Goal: Task Accomplishment & Management: Manage account settings

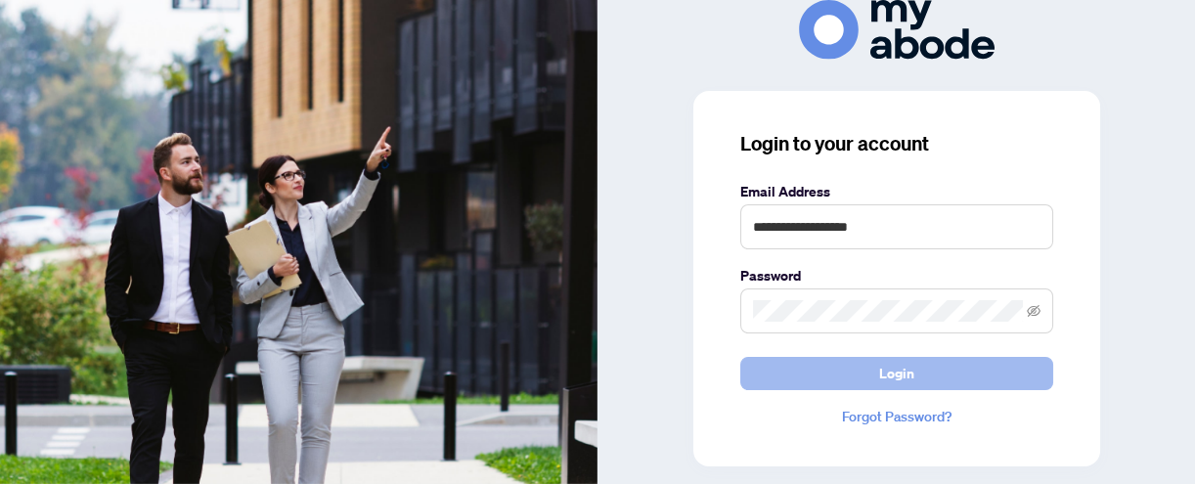
click at [887, 374] on span "Login" at bounding box center [896, 373] width 35 height 31
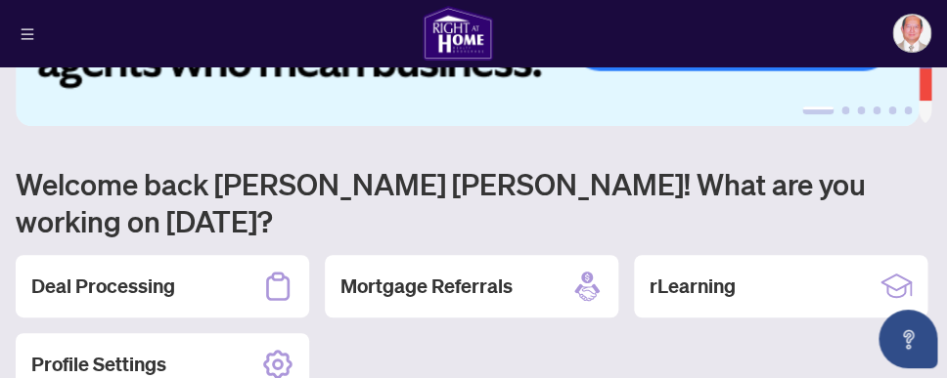
scroll to position [210, 0]
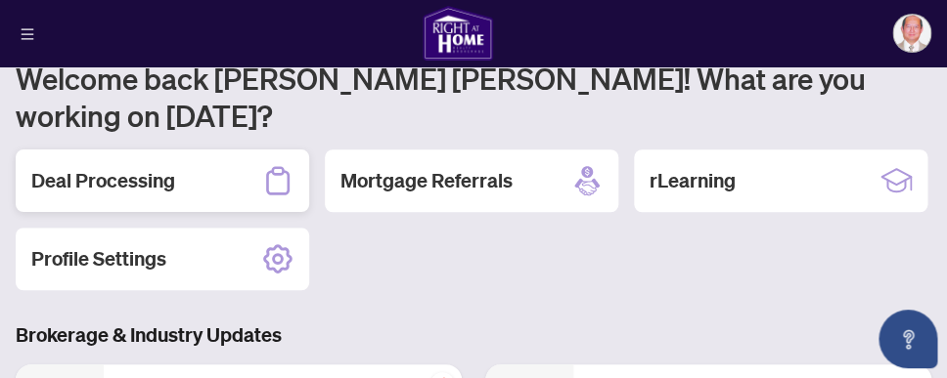
click at [285, 165] on icon at bounding box center [277, 180] width 31 height 31
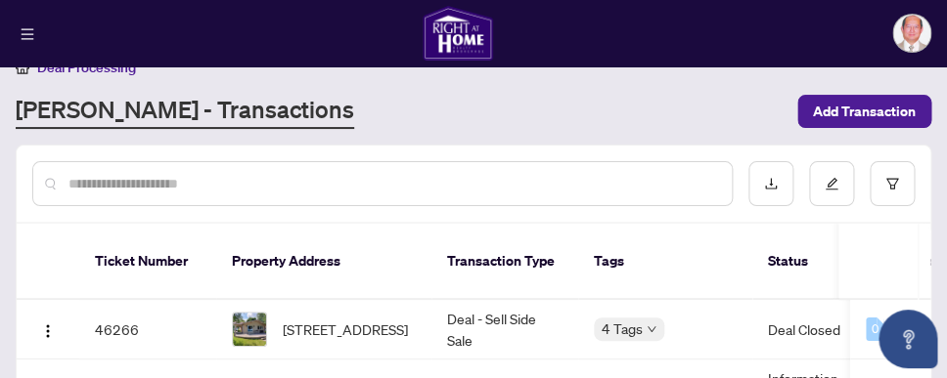
scroll to position [45, 0]
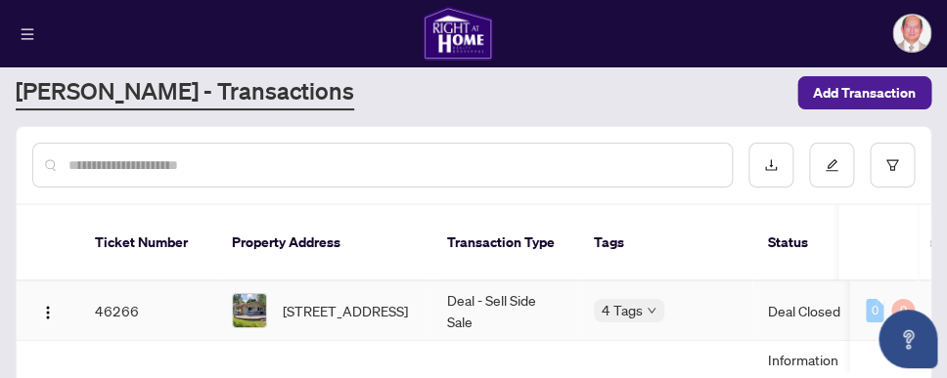
click at [435, 292] on td "Deal - Sell Side Sale" at bounding box center [504, 312] width 147 height 60
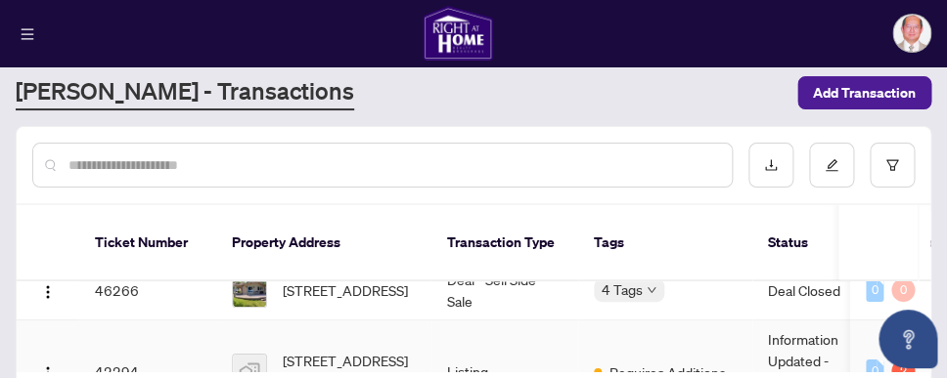
scroll to position [0, 0]
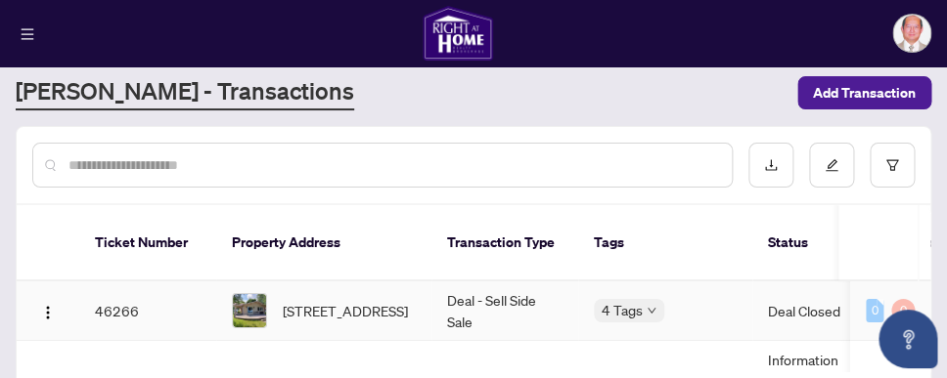
click at [258, 294] on img at bounding box center [249, 310] width 33 height 33
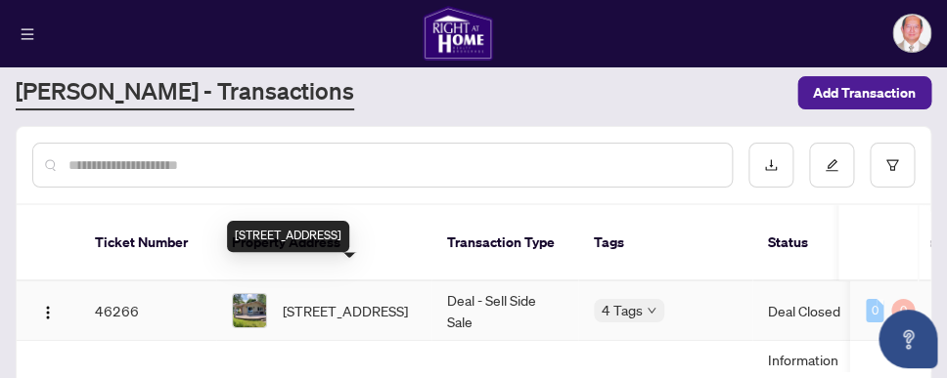
click at [302, 300] on span "[STREET_ADDRESS]" at bounding box center [345, 311] width 125 height 22
click at [303, 300] on span "[STREET_ADDRESS]" at bounding box center [345, 311] width 125 height 22
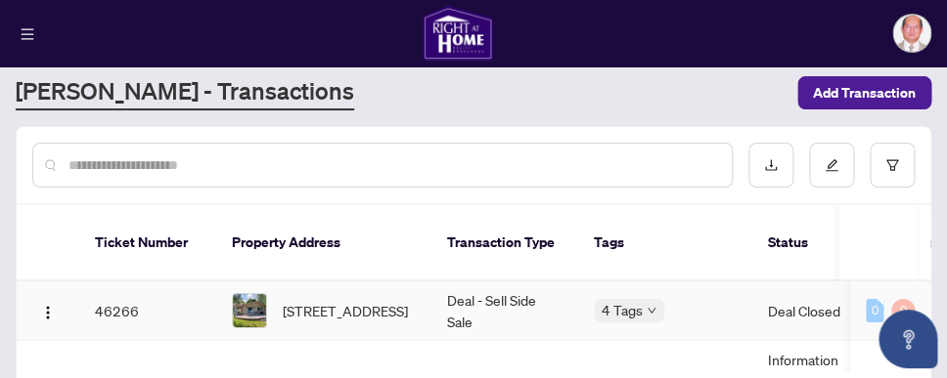
click at [402, 300] on span "[STREET_ADDRESS]" at bounding box center [345, 311] width 125 height 22
click at [422, 290] on td "[STREET_ADDRESS]" at bounding box center [323, 312] width 215 height 60
click at [49, 305] on img "button" at bounding box center [48, 313] width 16 height 16
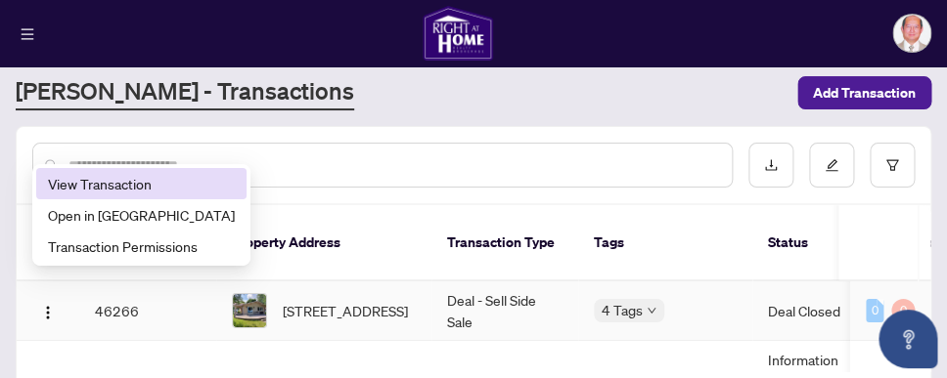
click at [126, 183] on span "View Transaction" at bounding box center [141, 184] width 187 height 22
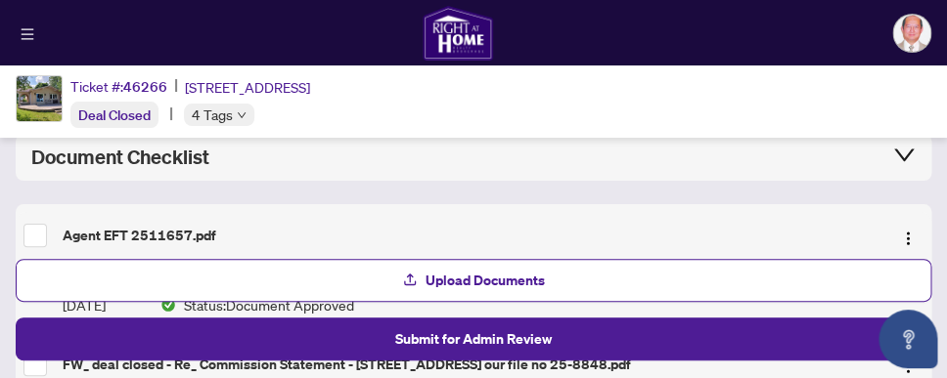
scroll to position [210, 0]
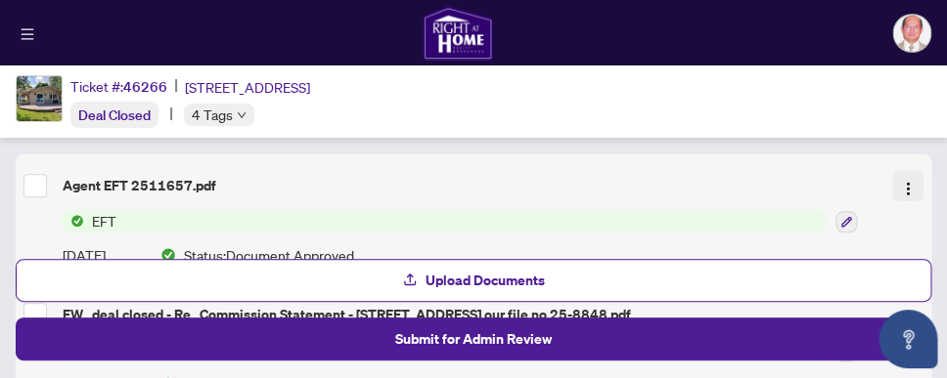
click at [900, 181] on img "button" at bounding box center [908, 189] width 16 height 16
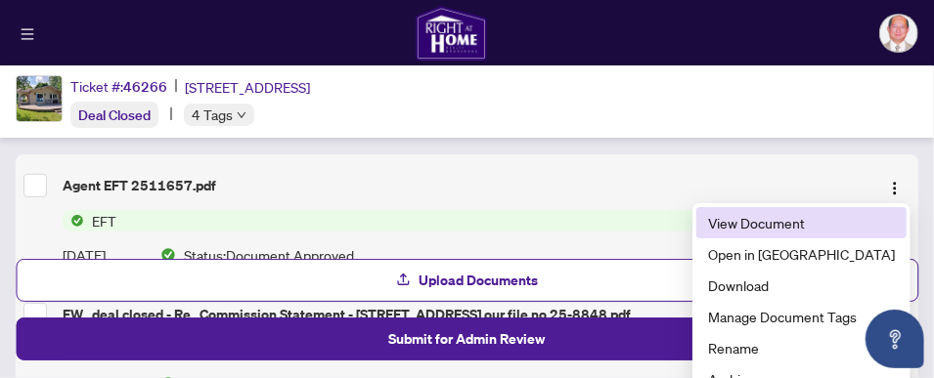
click at [821, 222] on span "View Document" at bounding box center [801, 223] width 187 height 22
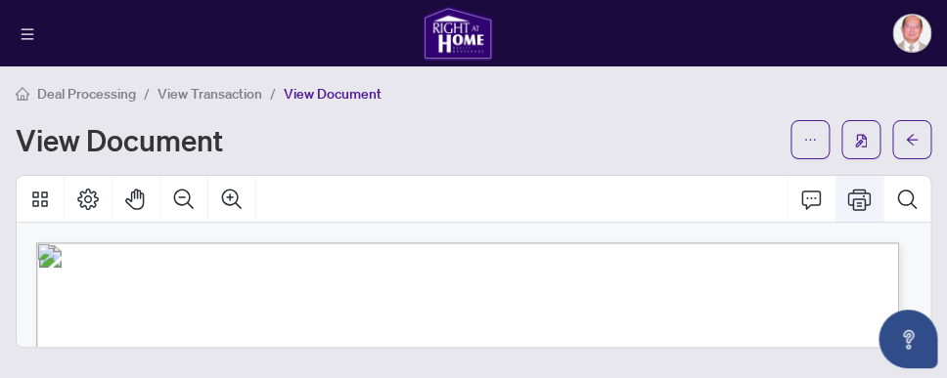
click at [860, 200] on icon "Print" at bounding box center [858, 199] width 23 height 23
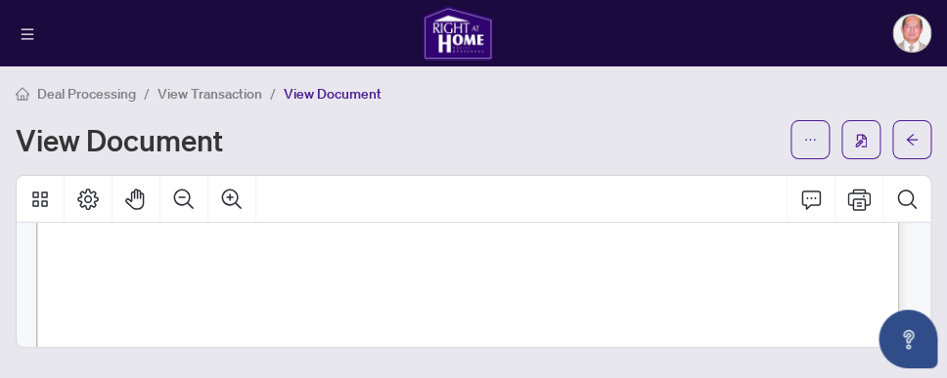
scroll to position [806, 0]
click at [863, 205] on icon "Print" at bounding box center [858, 199] width 23 height 23
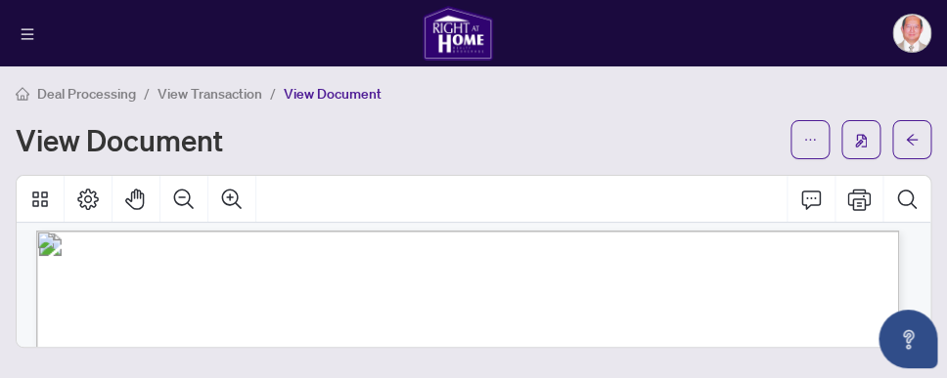
scroll to position [0, 0]
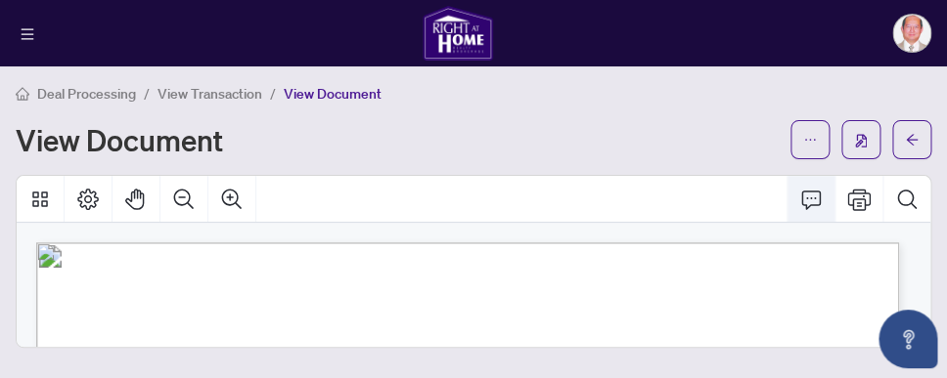
click at [813, 197] on icon "Comment" at bounding box center [810, 199] width 23 height 23
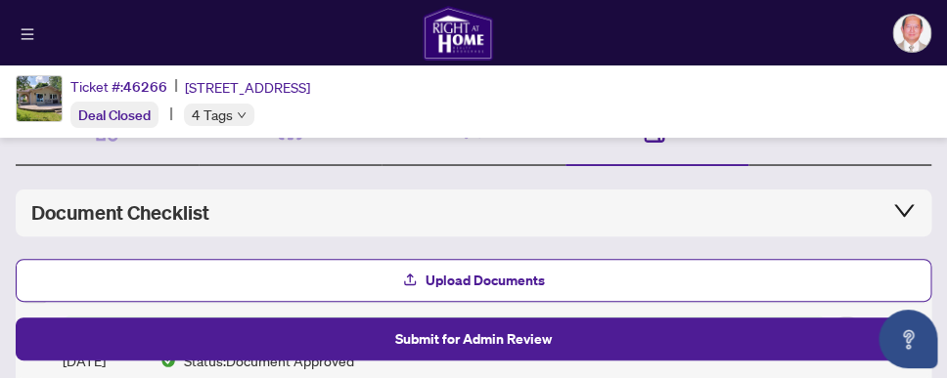
scroll to position [210, 0]
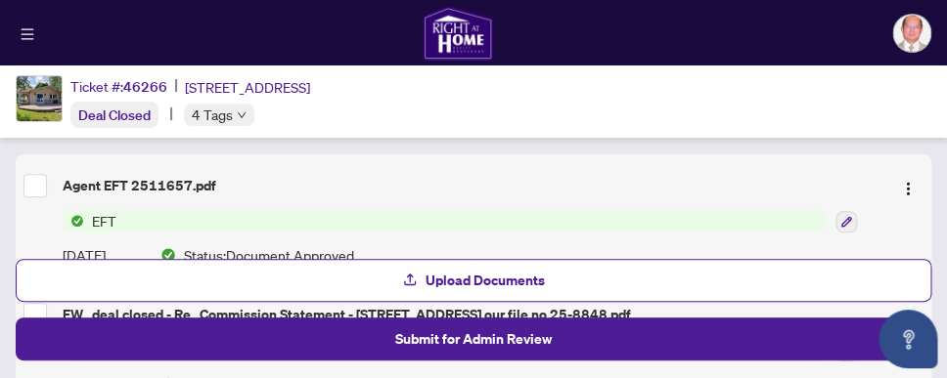
click at [93, 220] on span "EFT" at bounding box center [104, 221] width 40 height 22
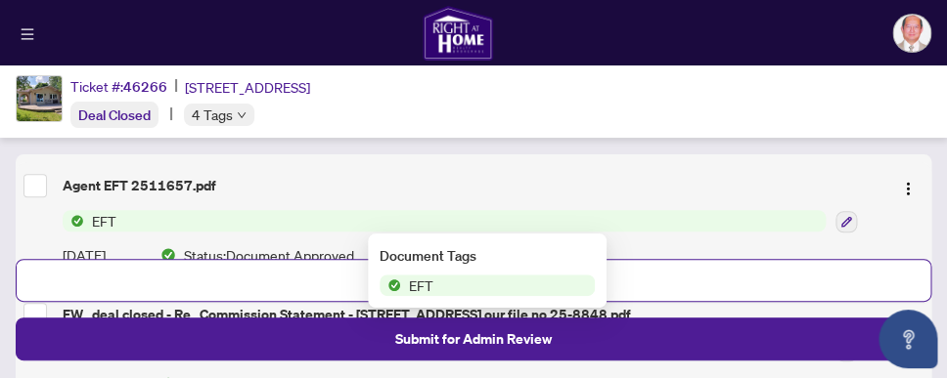
click at [94, 220] on span "EFT" at bounding box center [104, 221] width 40 height 22
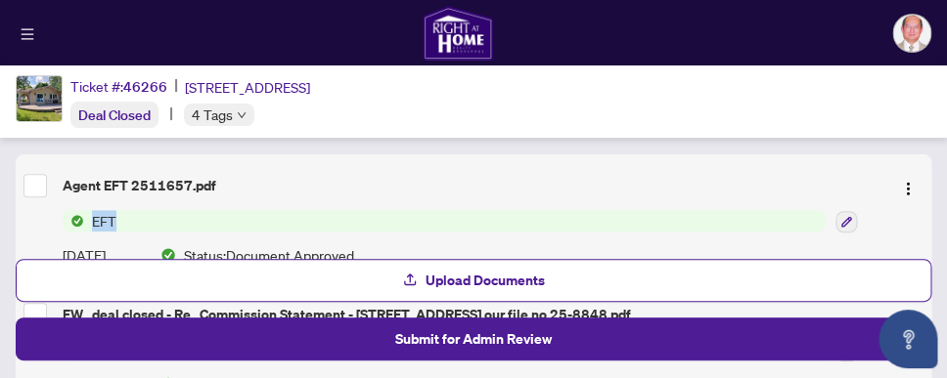
click at [94, 220] on span "EFT" at bounding box center [104, 221] width 40 height 22
click at [909, 335] on icon "Open asap" at bounding box center [908, 337] width 11 height 14
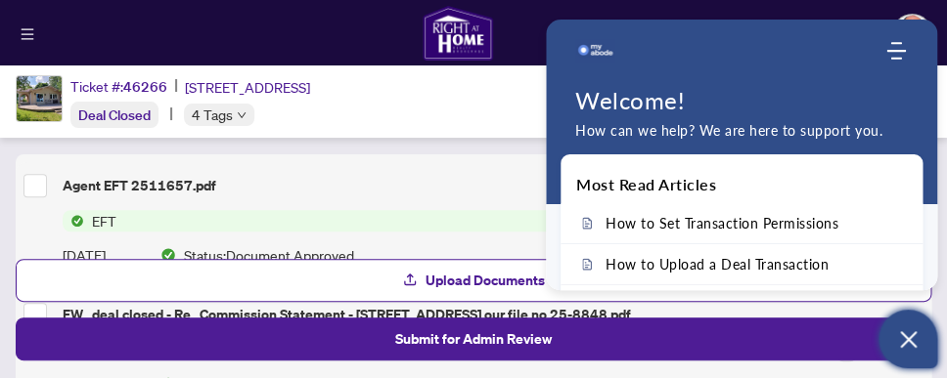
click at [476, 224] on span "EFT" at bounding box center [444, 221] width 763 height 22
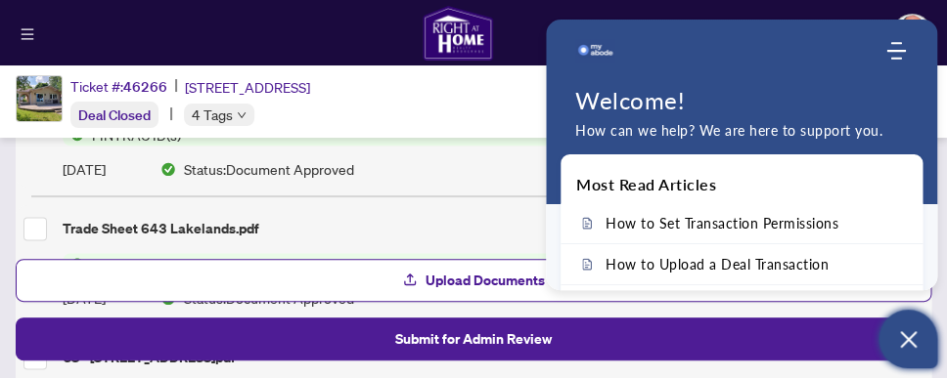
click at [923, 253] on div "Most Read Articles How to Set Transaction Permissions How to Upload a Deal Tran…" at bounding box center [741, 223] width 391 height 136
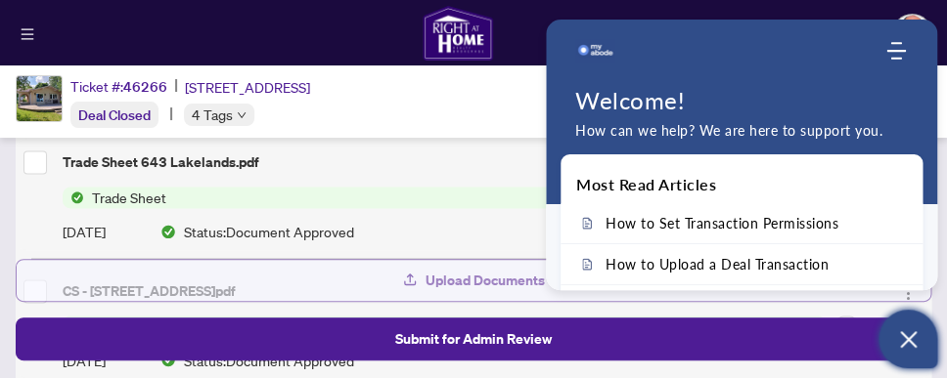
scroll to position [658, 0]
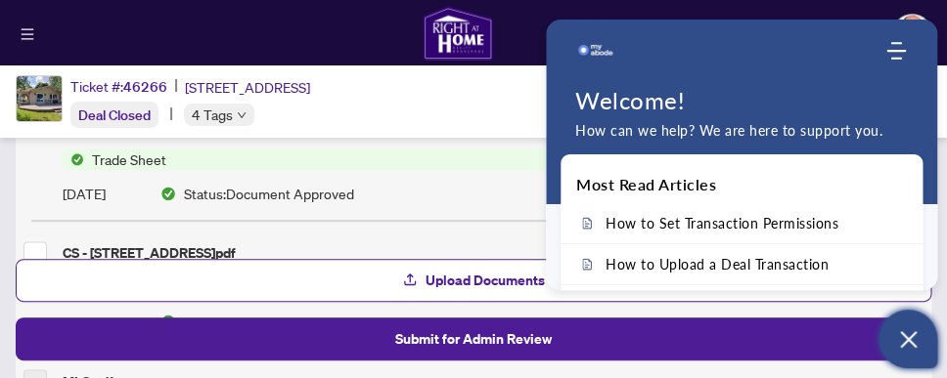
click at [910, 335] on icon "Open asap" at bounding box center [908, 340] width 17 height 17
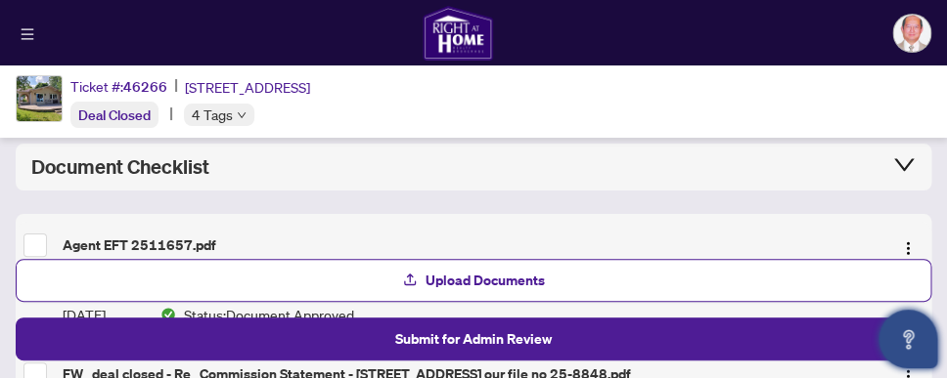
scroll to position [210, 0]
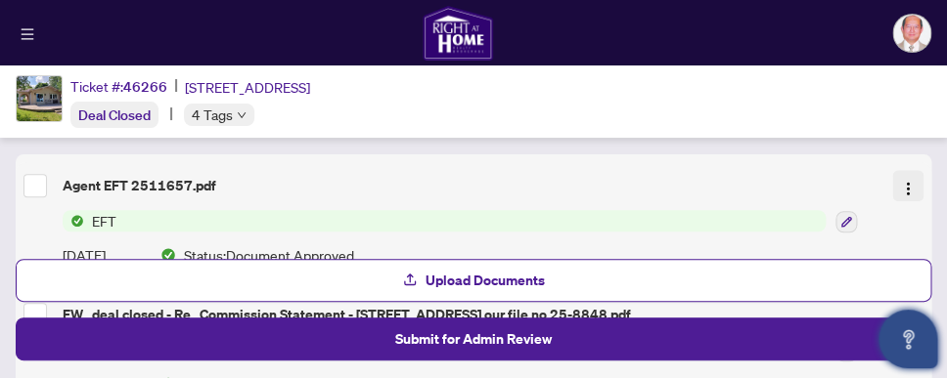
click at [902, 191] on img "button" at bounding box center [908, 189] width 16 height 16
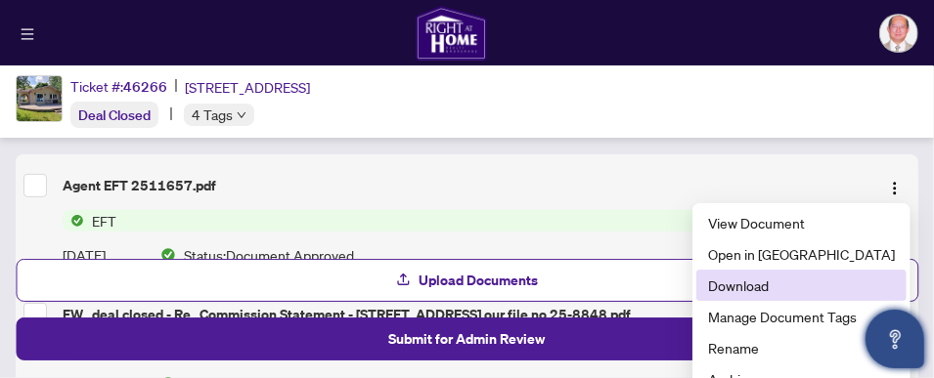
click at [793, 286] on span "Download" at bounding box center [801, 286] width 187 height 22
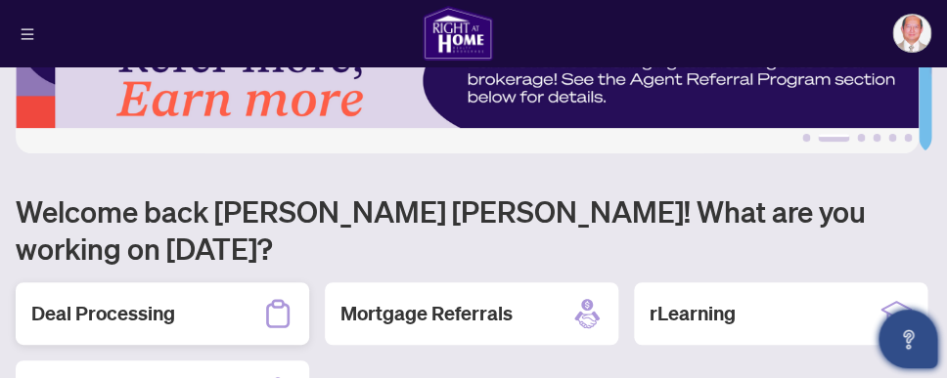
scroll to position [210, 0]
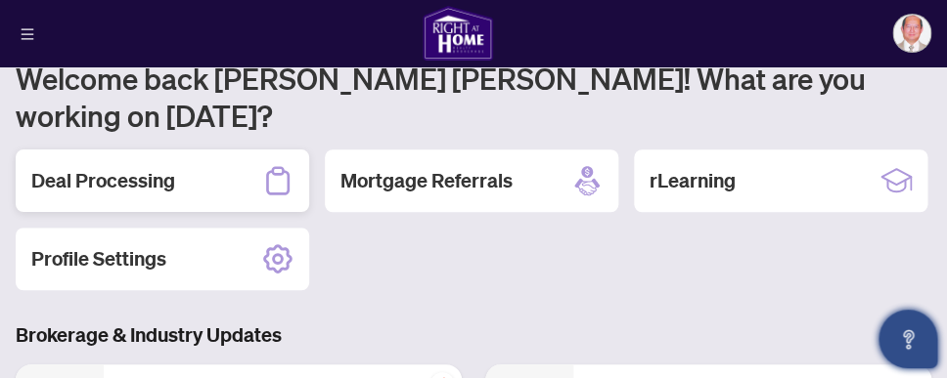
click at [285, 165] on icon at bounding box center [277, 180] width 31 height 31
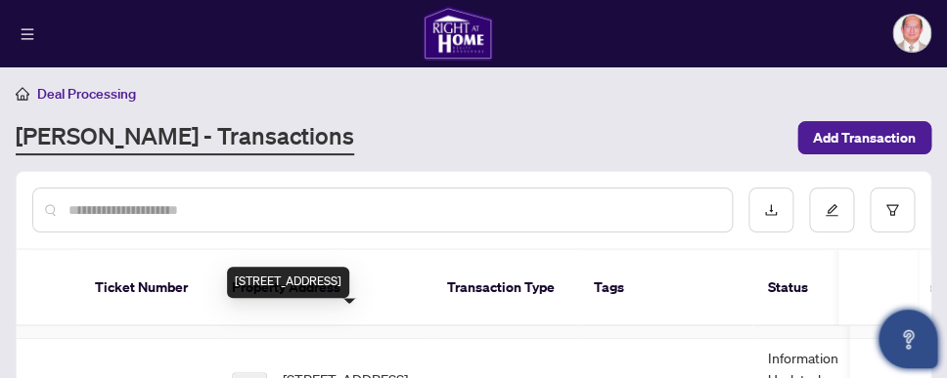
scroll to position [69, 0]
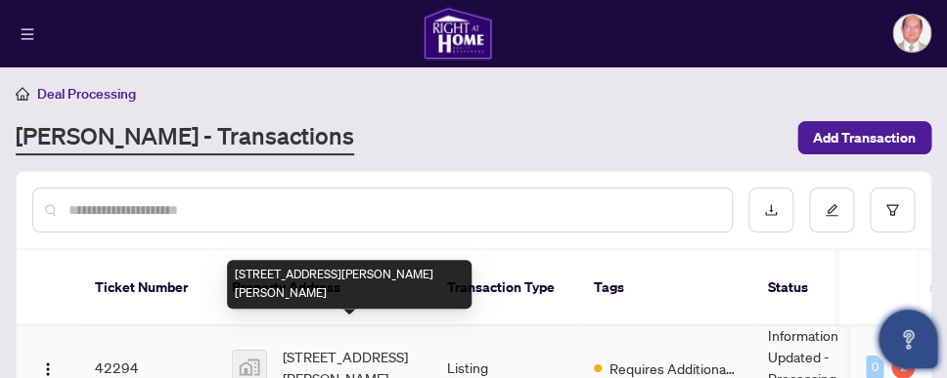
click at [342, 346] on span "[STREET_ADDRESS][PERSON_NAME][PERSON_NAME]" at bounding box center [349, 367] width 133 height 43
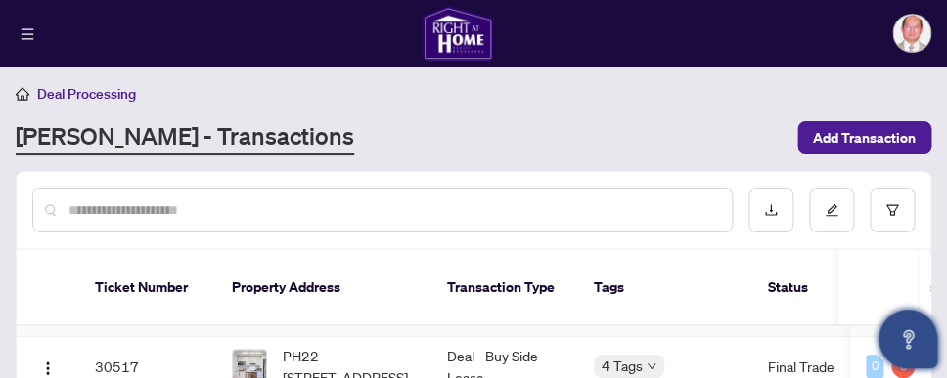
scroll to position [280, 0]
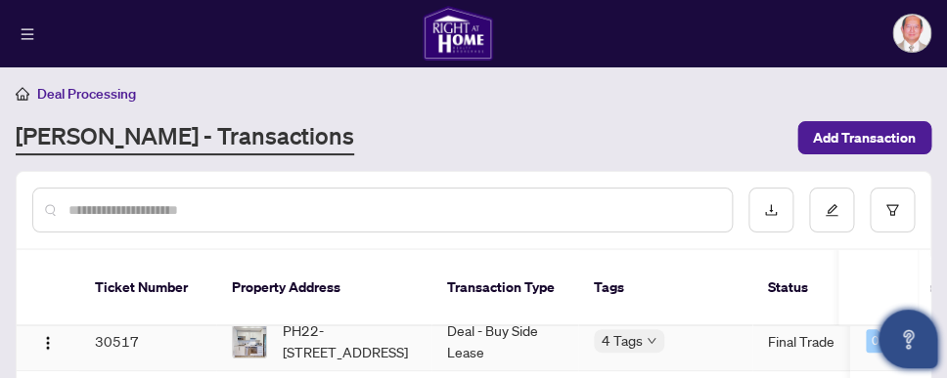
click at [262, 325] on img at bounding box center [249, 341] width 33 height 33
click at [246, 325] on img at bounding box center [249, 341] width 33 height 33
click at [245, 325] on img at bounding box center [249, 341] width 33 height 33
click at [49, 335] on img "button" at bounding box center [48, 343] width 16 height 16
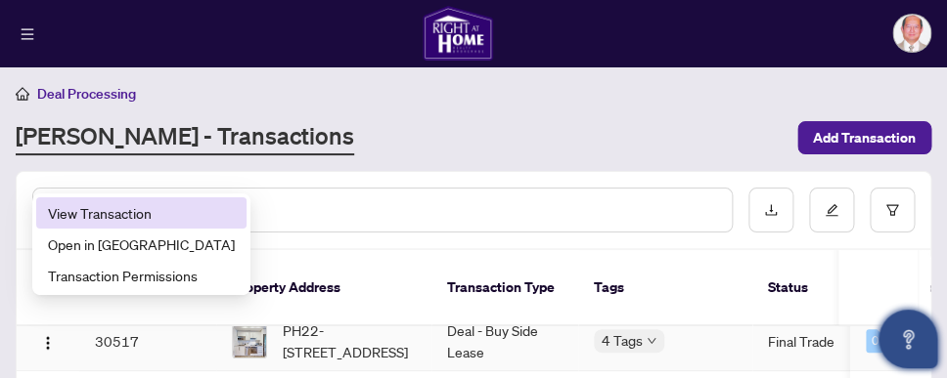
click at [111, 217] on span "View Transaction" at bounding box center [141, 213] width 187 height 22
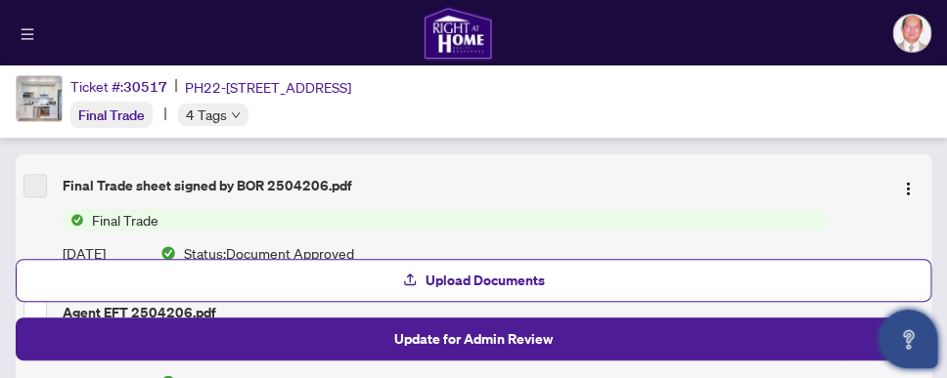
scroll to position [315, 0]
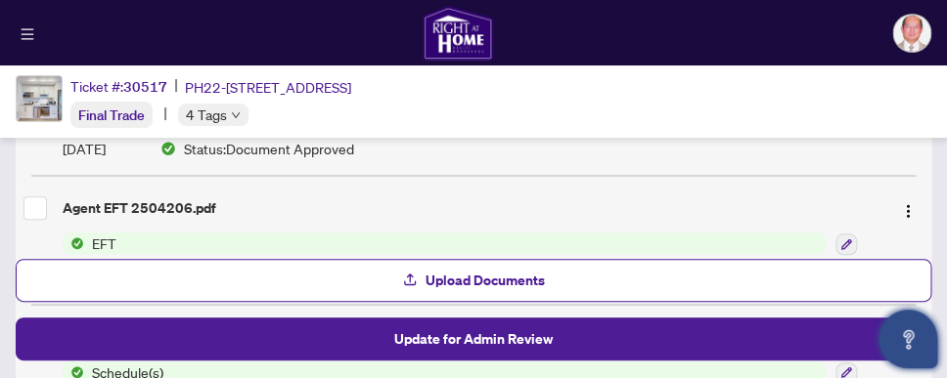
click at [90, 239] on span "EFT" at bounding box center [104, 244] width 40 height 22
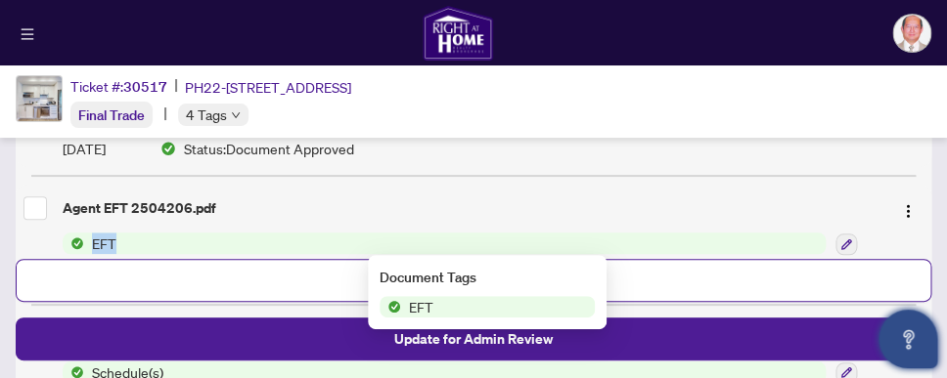
click at [90, 239] on span "EFT" at bounding box center [104, 244] width 40 height 22
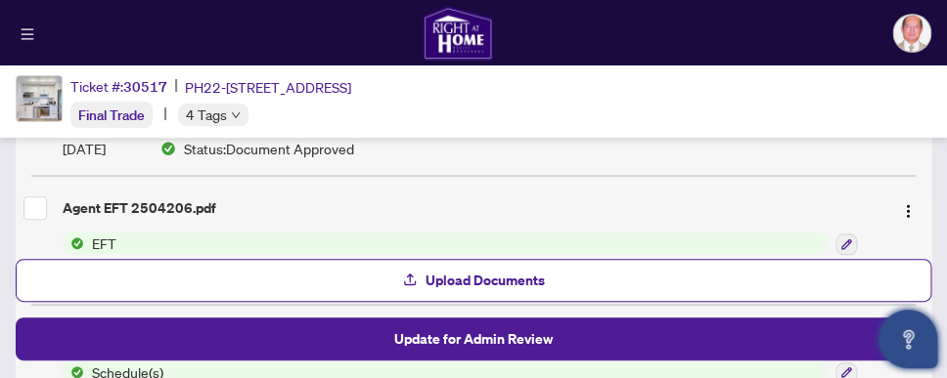
click at [84, 237] on span "EFT" at bounding box center [104, 244] width 40 height 22
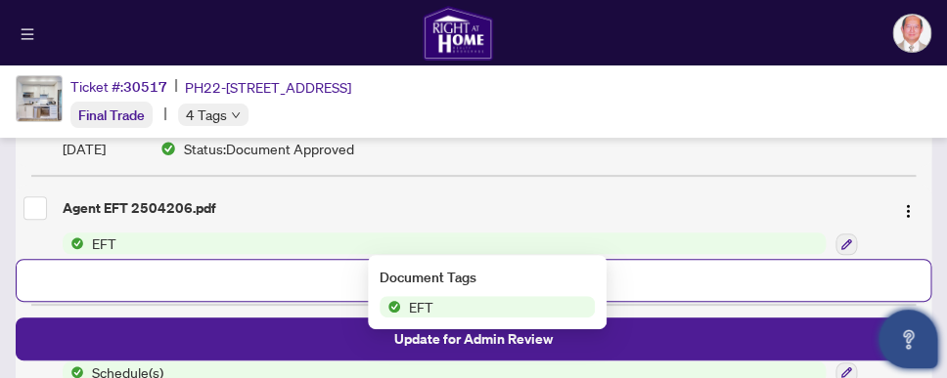
click at [423, 307] on span "EFT" at bounding box center [421, 307] width 40 height 22
click at [902, 207] on img "button" at bounding box center [908, 211] width 16 height 16
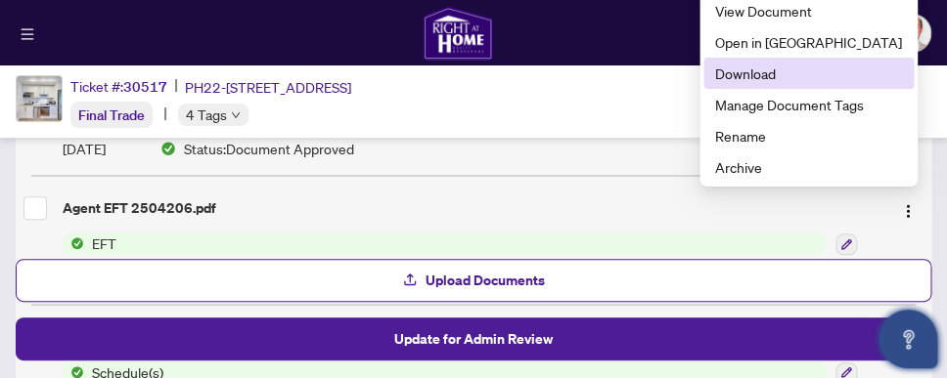
click at [792, 71] on span "Download" at bounding box center [808, 74] width 187 height 22
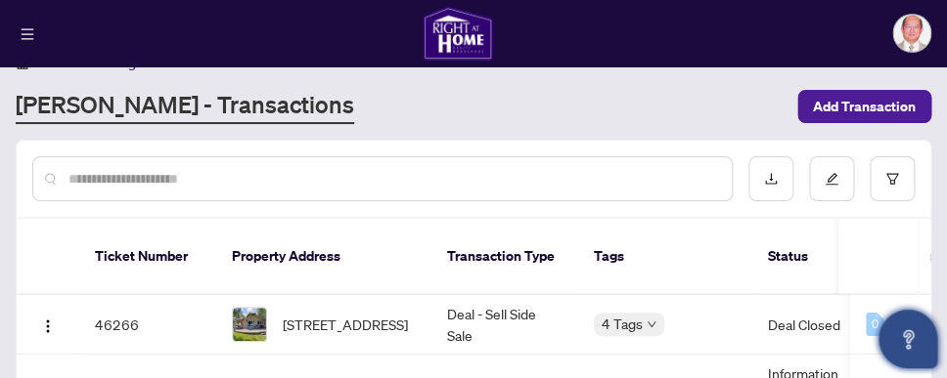
scroll to position [45, 0]
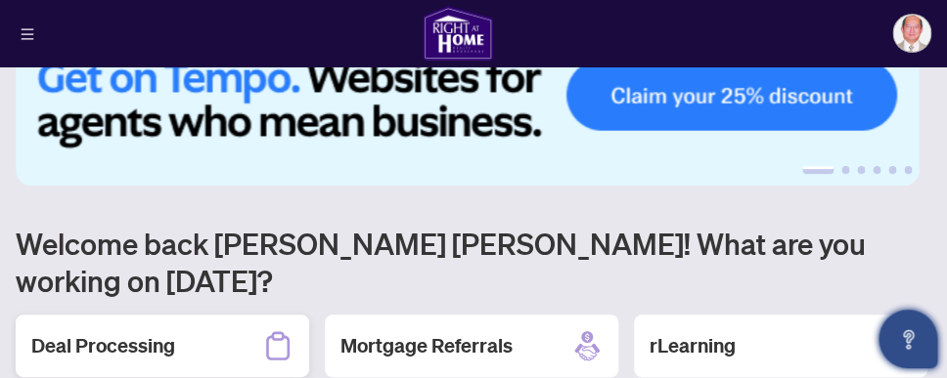
click at [276, 331] on icon at bounding box center [277, 346] width 31 height 31
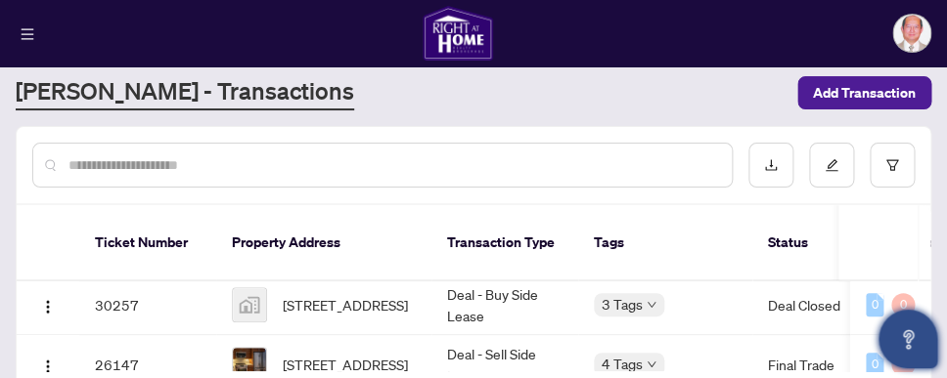
scroll to position [350, 0]
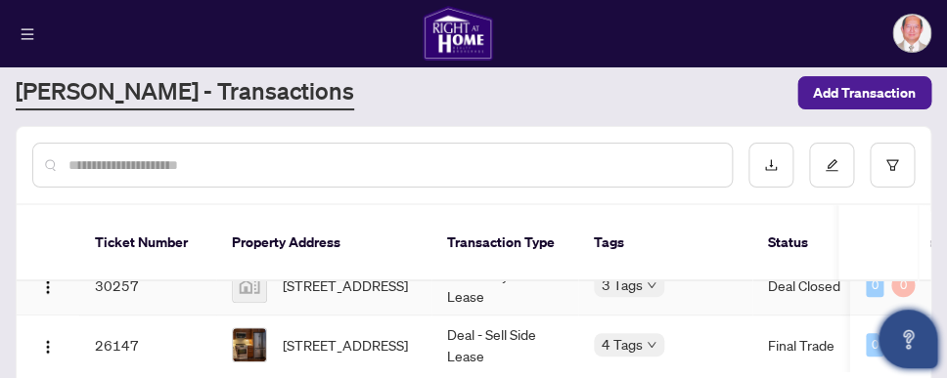
click at [123, 263] on td "30257" at bounding box center [147, 286] width 137 height 60
click at [47, 280] on img "button" at bounding box center [48, 288] width 16 height 16
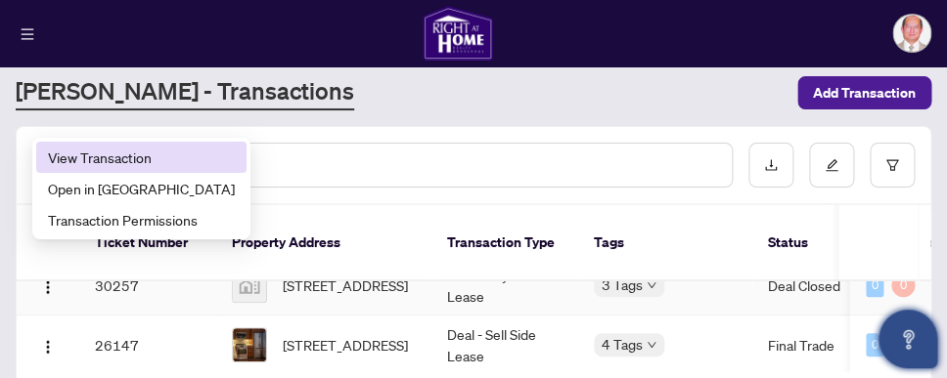
click at [125, 162] on span "View Transaction" at bounding box center [141, 158] width 187 height 22
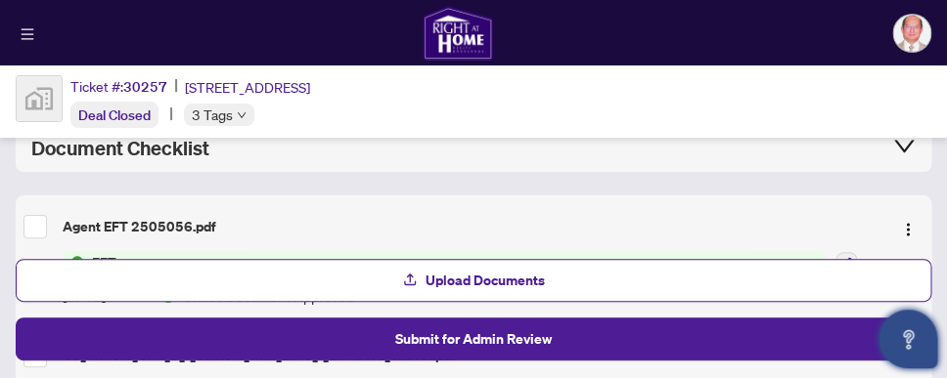
scroll to position [210, 0]
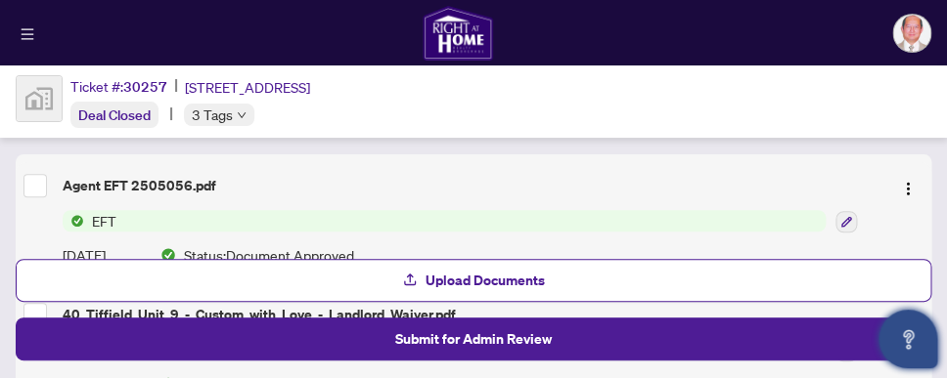
click at [85, 219] on span "EFT" at bounding box center [104, 221] width 40 height 22
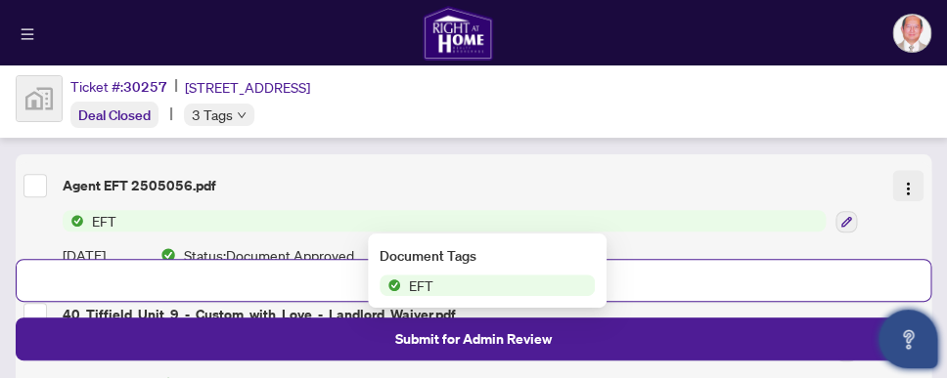
click at [900, 186] on img "button" at bounding box center [908, 189] width 16 height 16
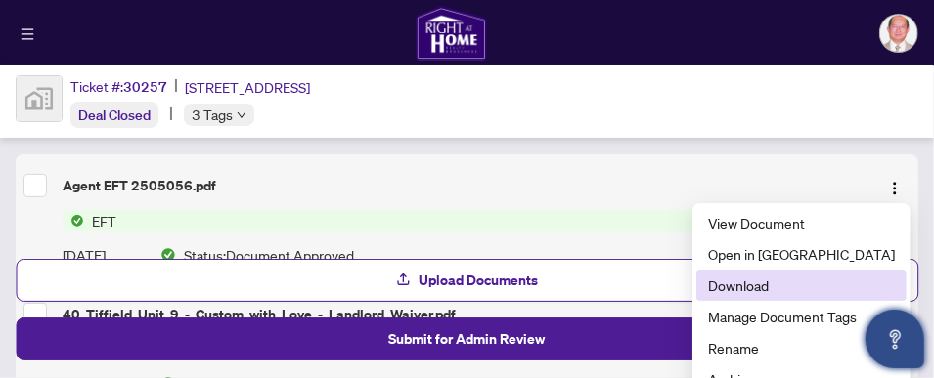
click at [794, 288] on span "Download" at bounding box center [801, 286] width 187 height 22
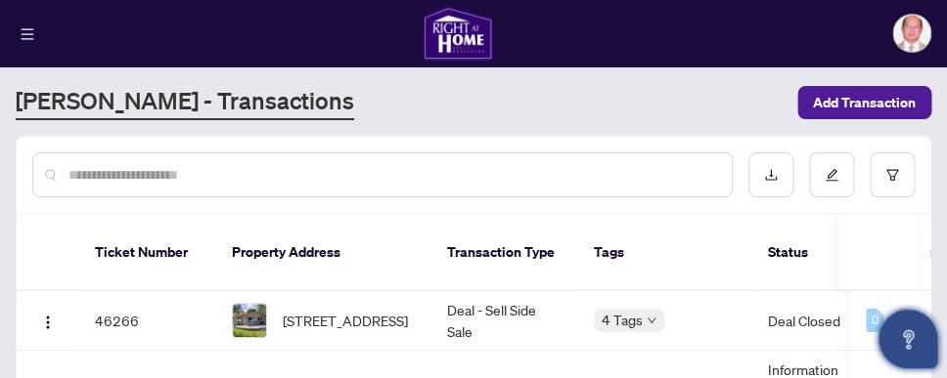
scroll to position [45, 0]
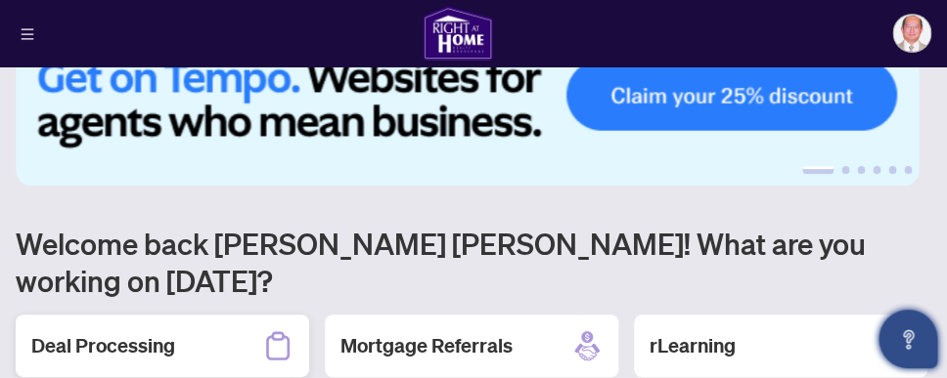
click at [281, 331] on icon at bounding box center [277, 346] width 31 height 31
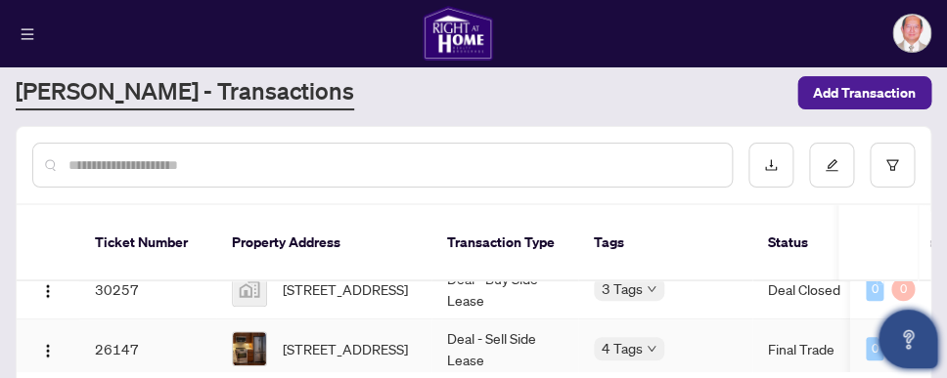
scroll to position [350, 0]
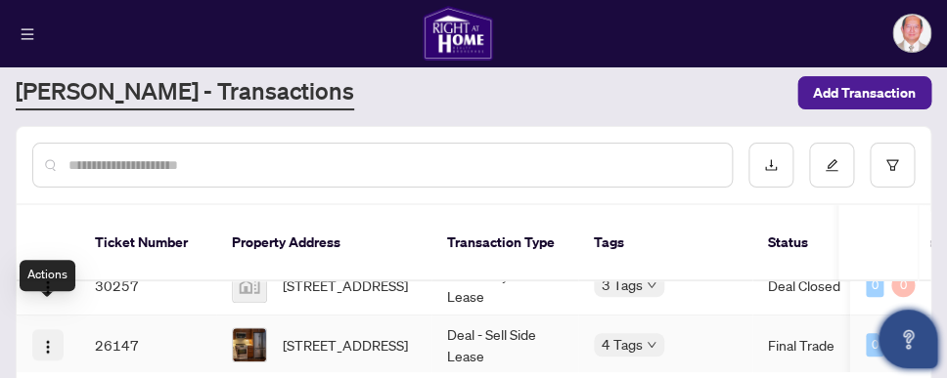
click at [48, 339] on img "button" at bounding box center [48, 347] width 16 height 16
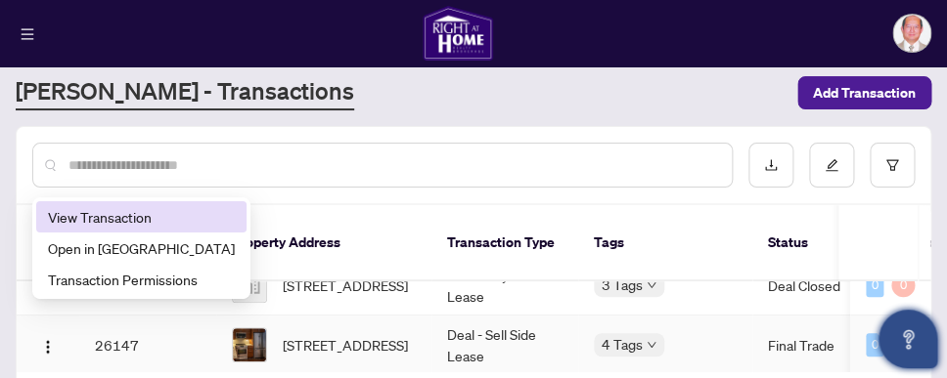
click at [132, 217] on span "View Transaction" at bounding box center [141, 217] width 187 height 22
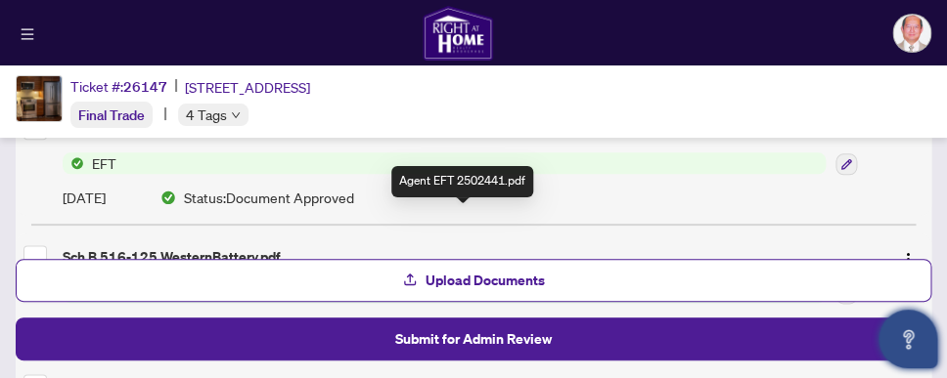
scroll to position [525, 0]
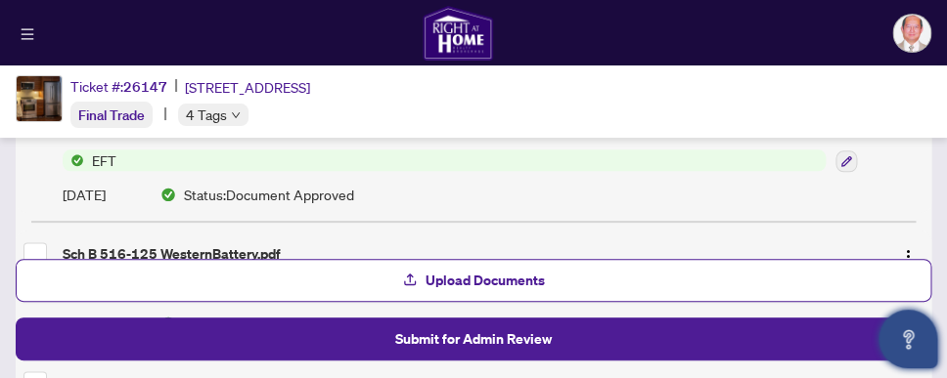
click at [99, 155] on span "EFT" at bounding box center [104, 161] width 40 height 22
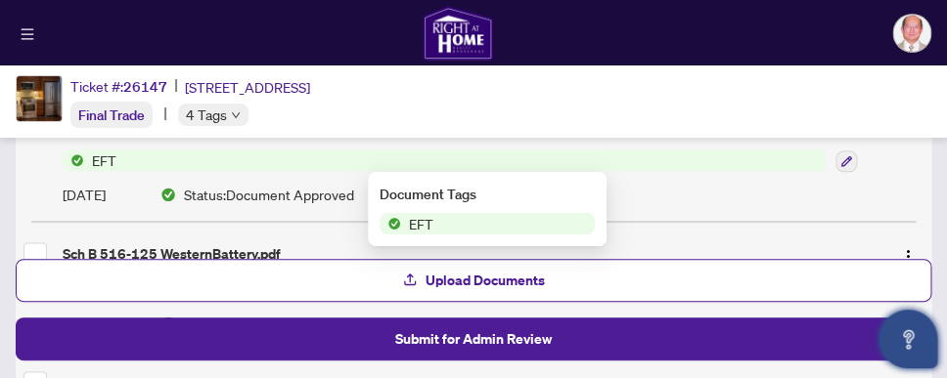
click at [177, 166] on span "EFT" at bounding box center [444, 161] width 763 height 22
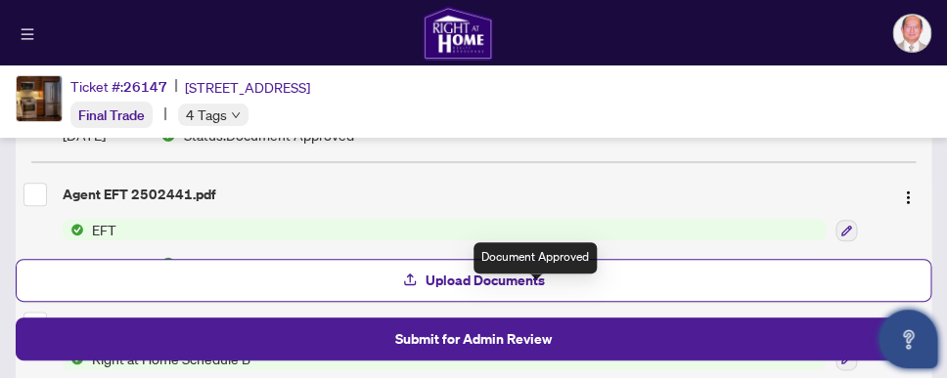
scroll to position [421, 0]
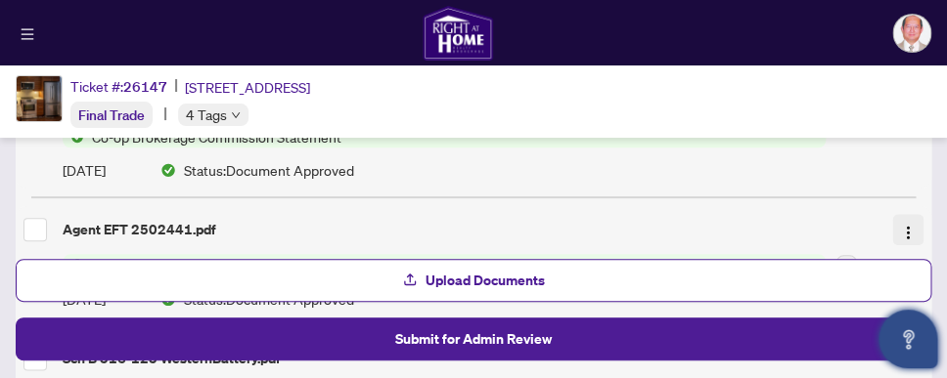
click at [901, 227] on img "button" at bounding box center [908, 233] width 16 height 16
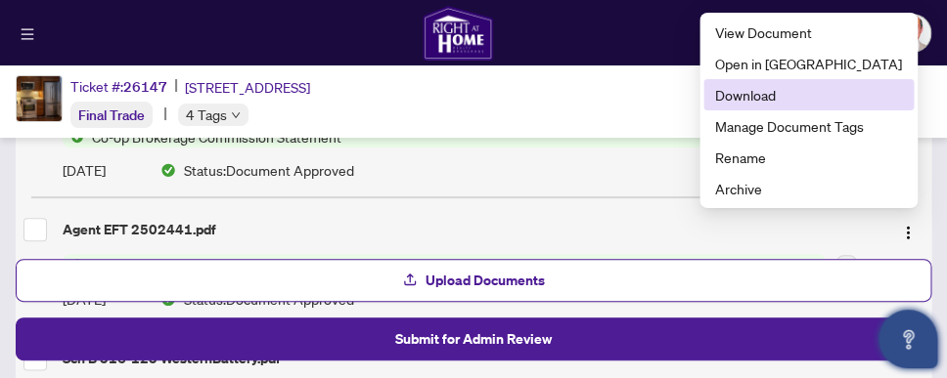
click at [806, 93] on span "Download" at bounding box center [808, 95] width 187 height 22
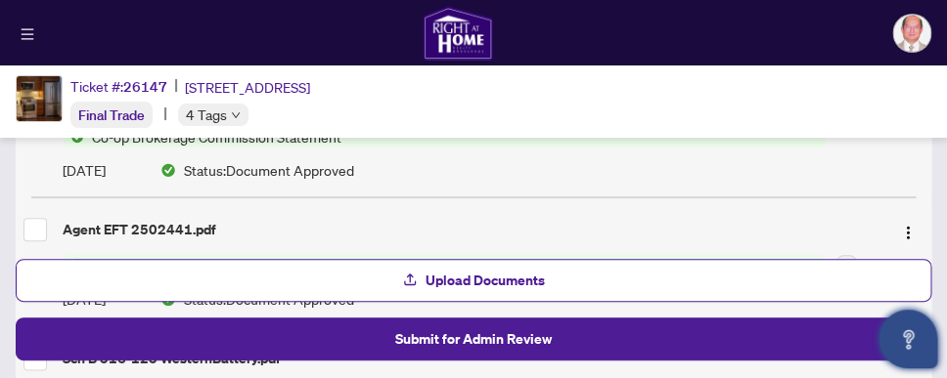
scroll to position [631, 0]
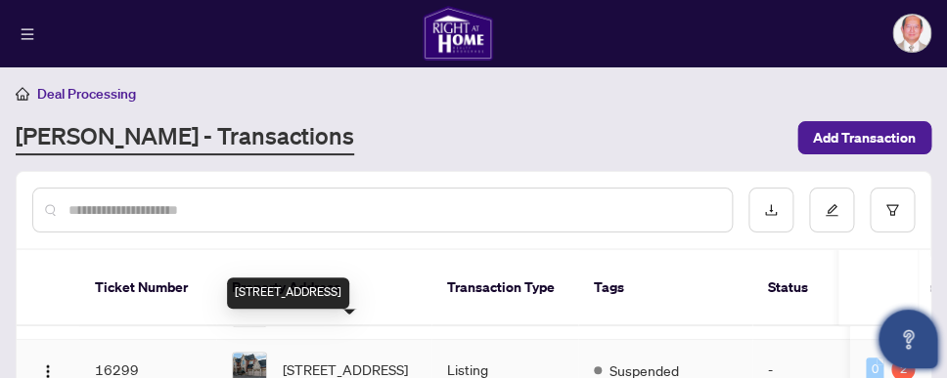
scroll to position [542, 0]
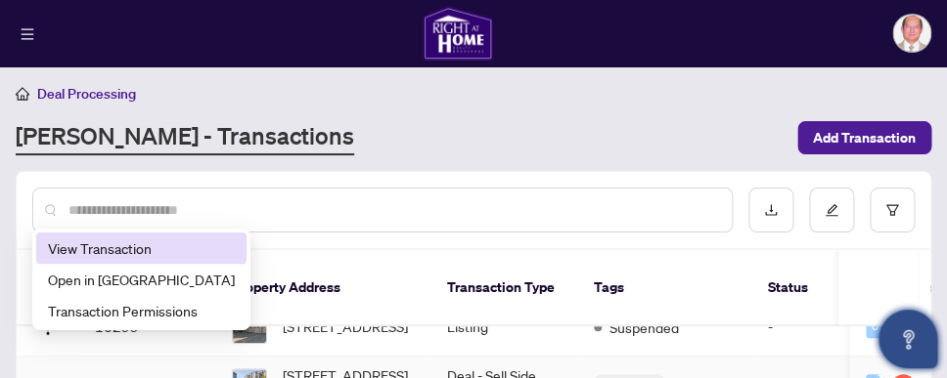
click at [98, 249] on span "View Transaction" at bounding box center [141, 249] width 187 height 22
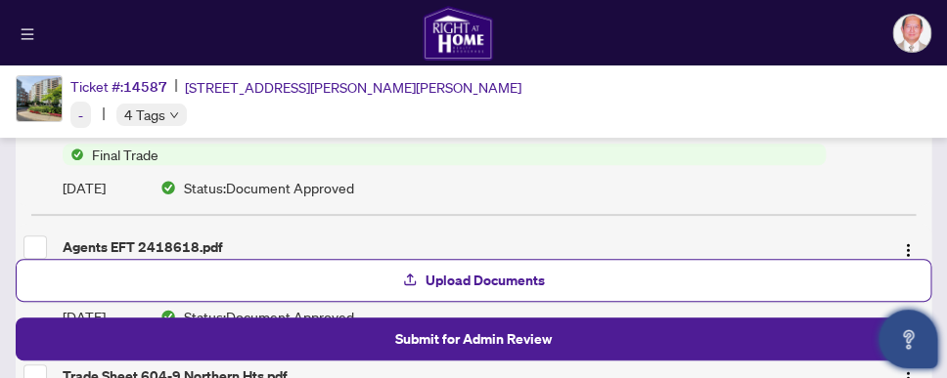
scroll to position [315, 0]
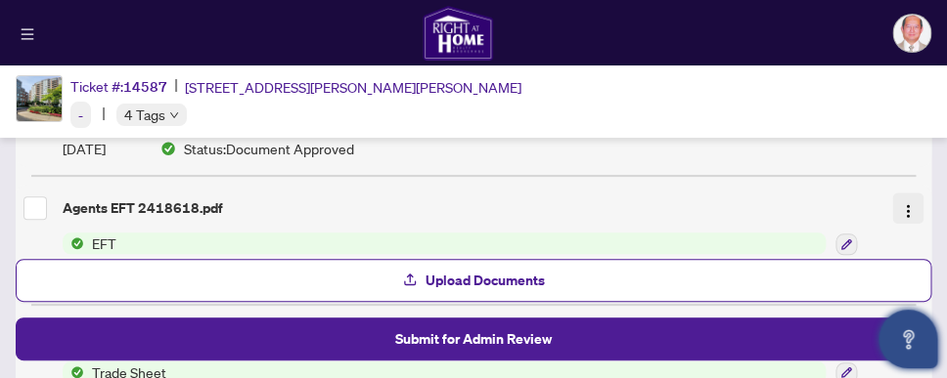
click at [902, 207] on img "button" at bounding box center [908, 211] width 16 height 16
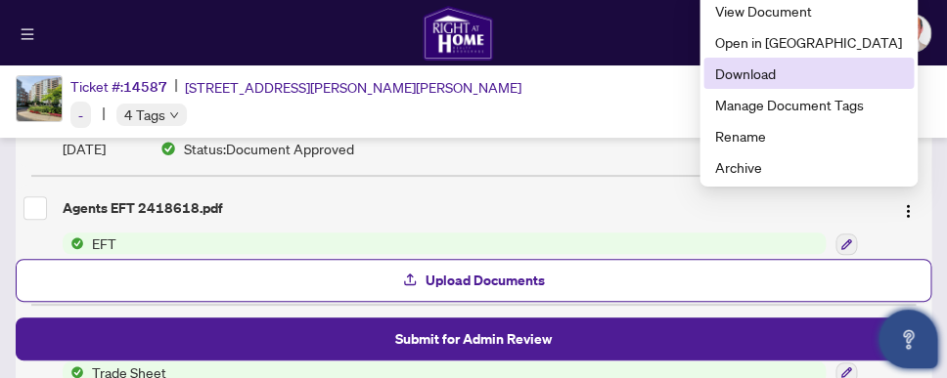
click at [790, 70] on span "Download" at bounding box center [808, 74] width 187 height 22
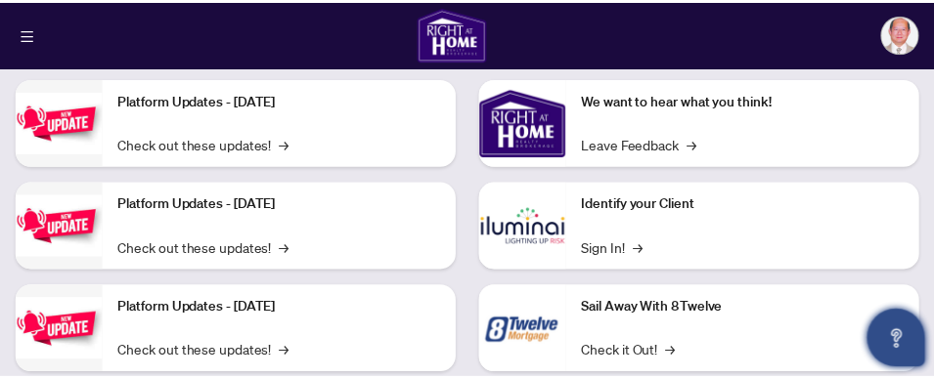
scroll to position [390, 0]
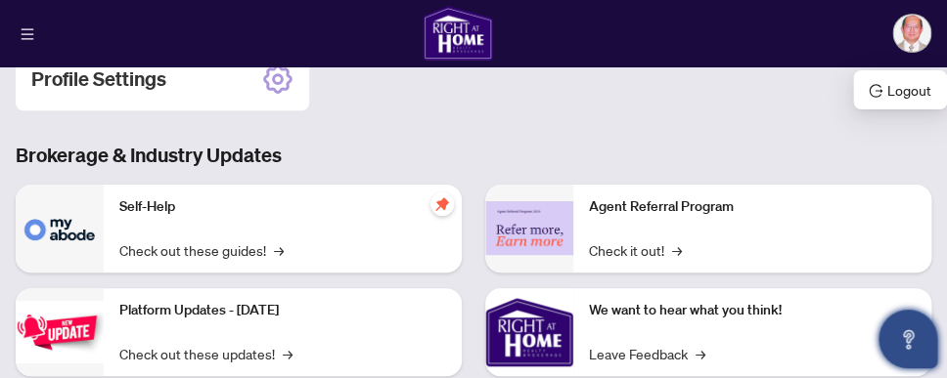
click at [919, 24] on img at bounding box center [911, 33] width 37 height 37
click at [914, 95] on span "Logout" at bounding box center [899, 90] width 63 height 22
